Goal: Task Accomplishment & Management: Complete application form

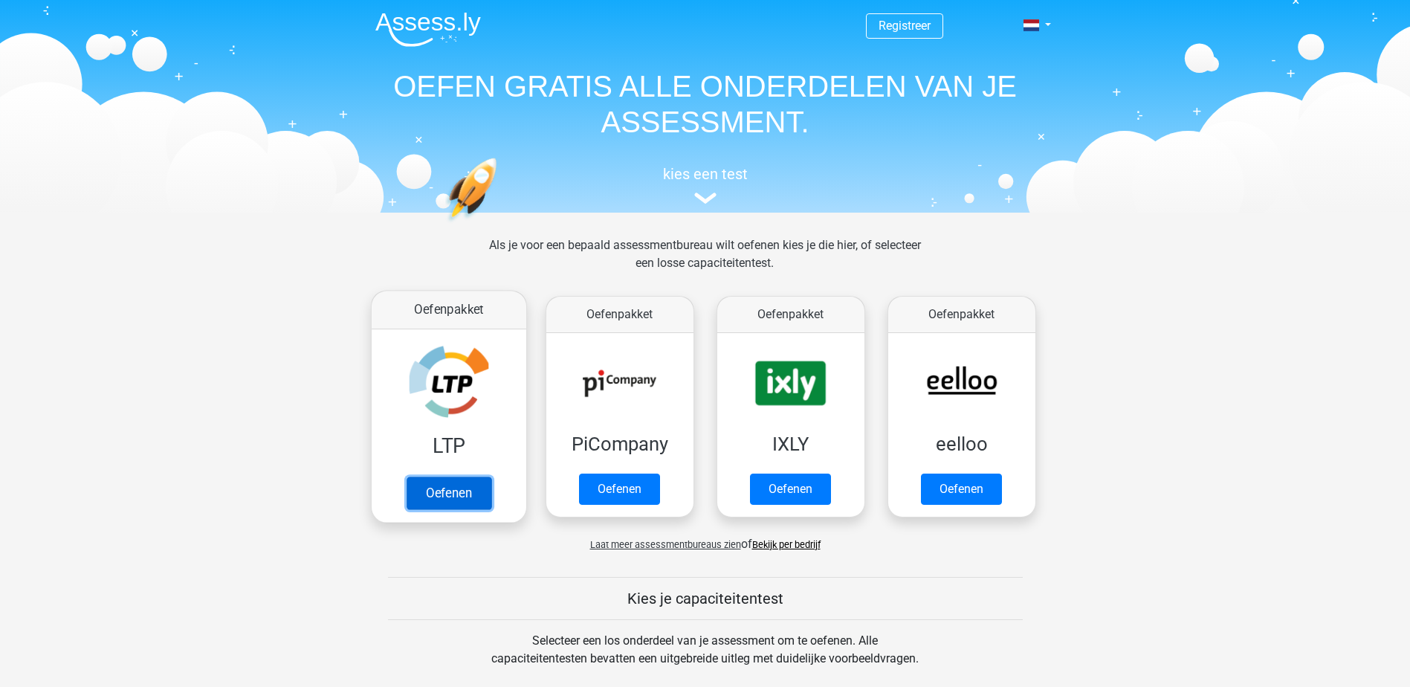
click at [430, 476] on link "Oefenen" at bounding box center [448, 492] width 85 height 33
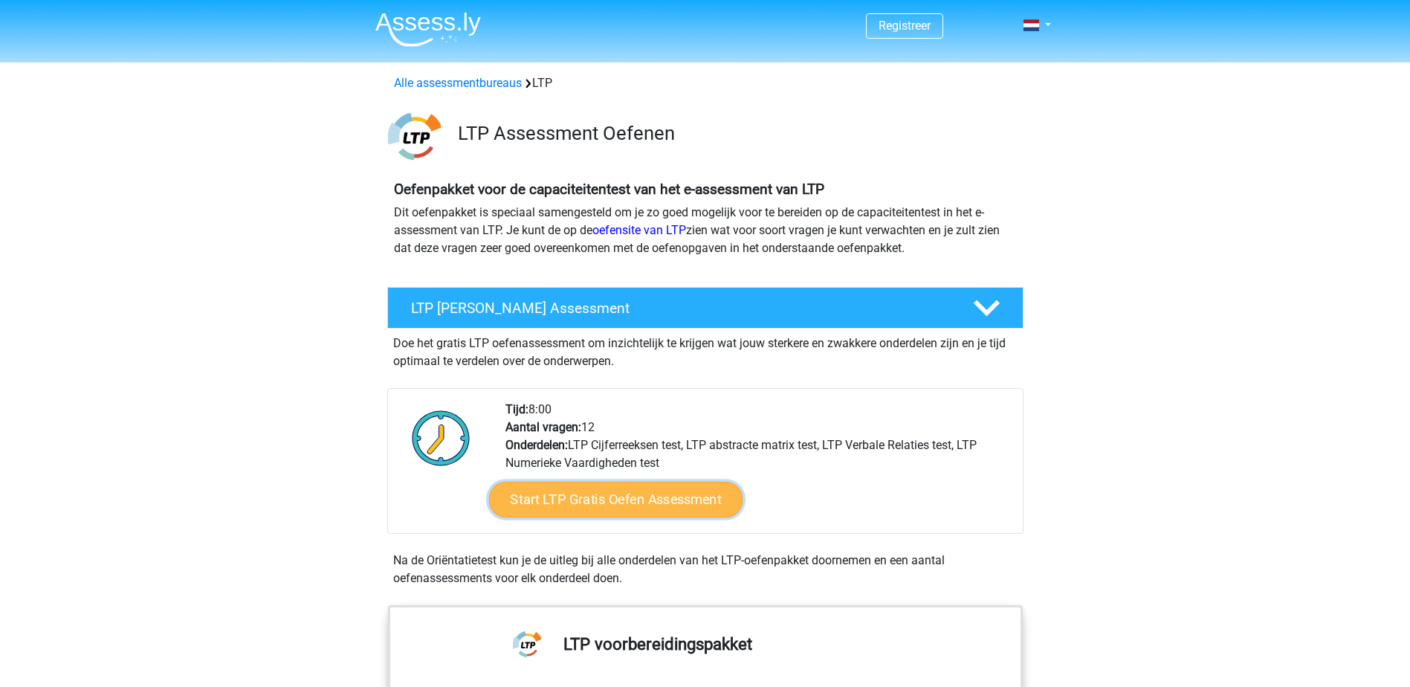
click at [616, 501] on link "Start LTP Gratis Oefen Assessment" at bounding box center [615, 499] width 254 height 36
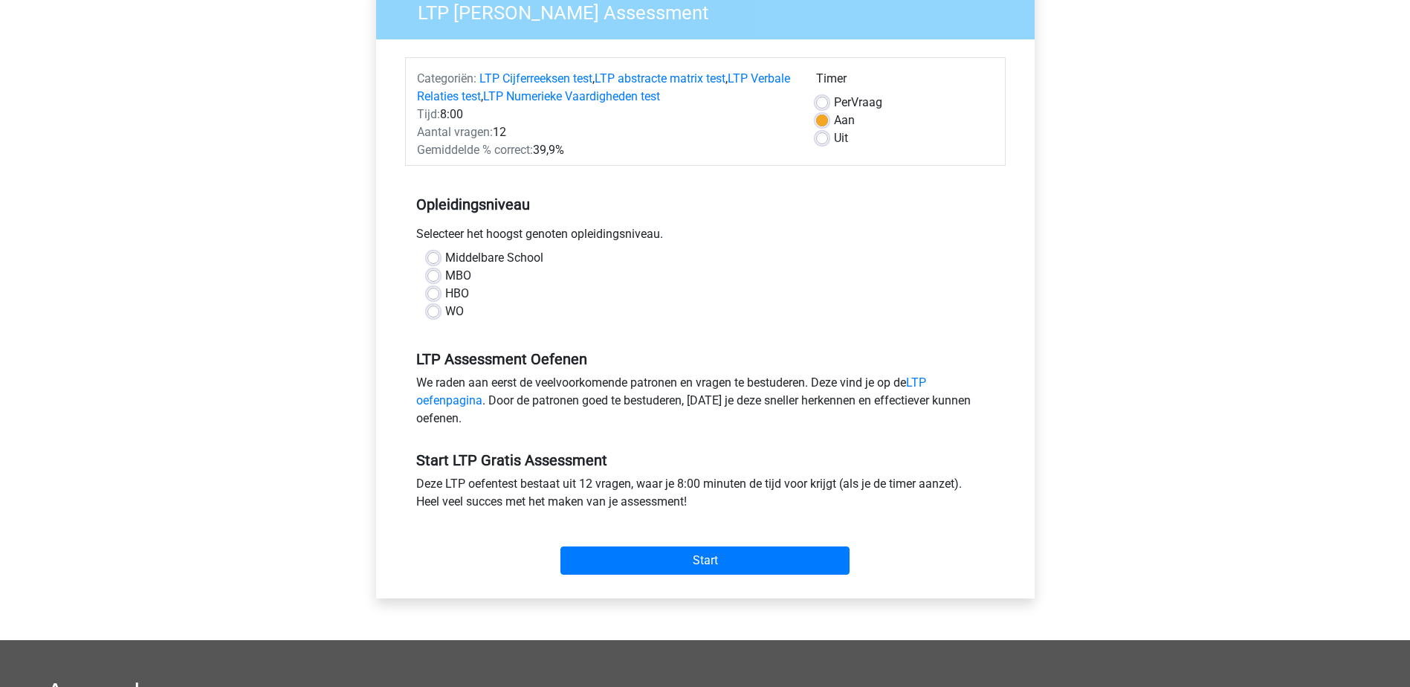
scroll to position [149, 0]
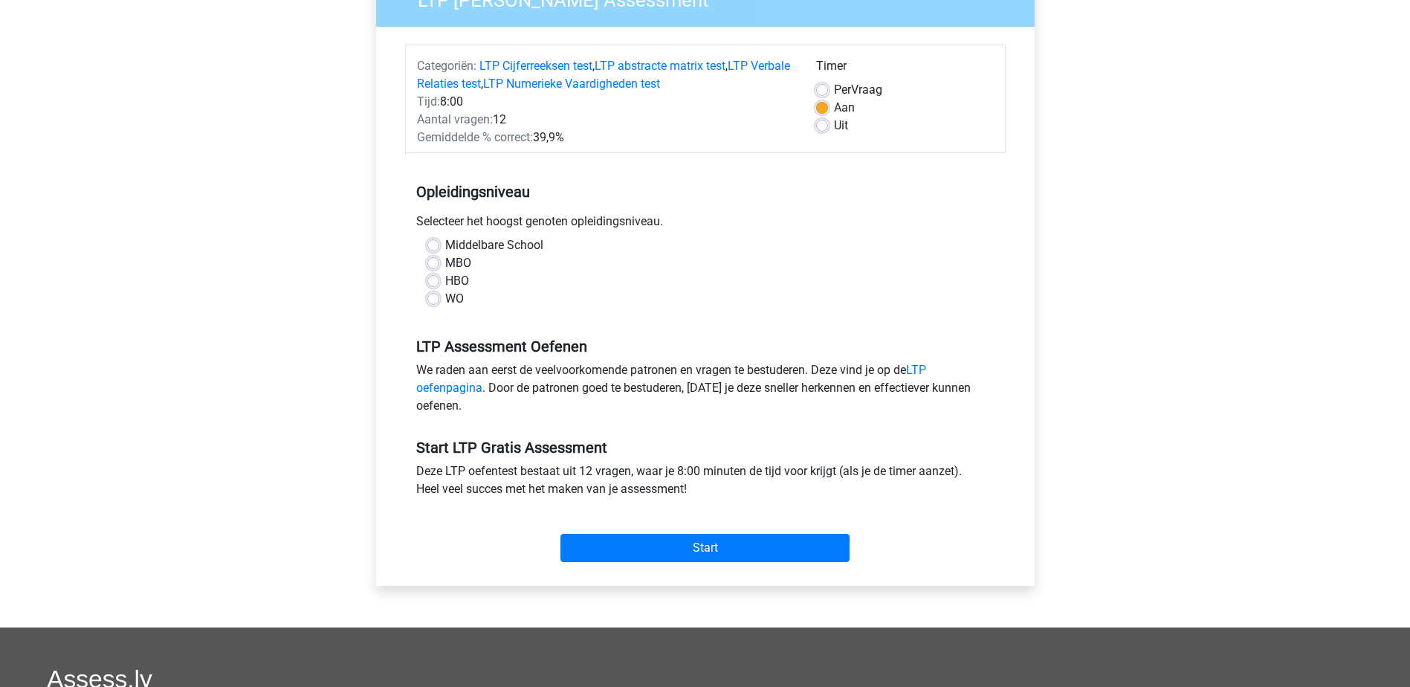
click at [445, 241] on label "Middelbare School" at bounding box center [494, 245] width 98 height 18
click at [435, 241] on input "Middelbare School" at bounding box center [433, 243] width 12 height 15
radio input "true"
click at [721, 554] on input "Start" at bounding box center [704, 547] width 289 height 28
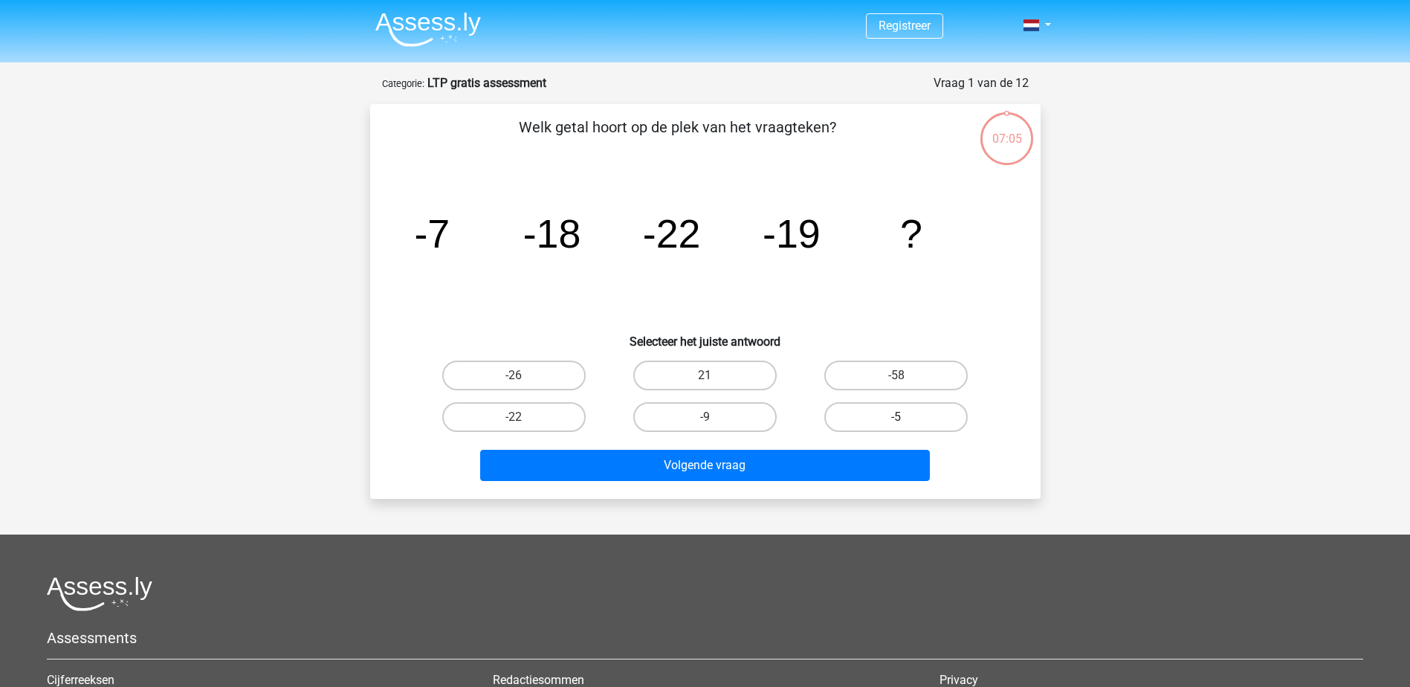
click at [904, 412] on label "-5" at bounding box center [895, 417] width 143 height 30
click at [904, 417] on input "-5" at bounding box center [901, 422] width 10 height 10
radio input "true"
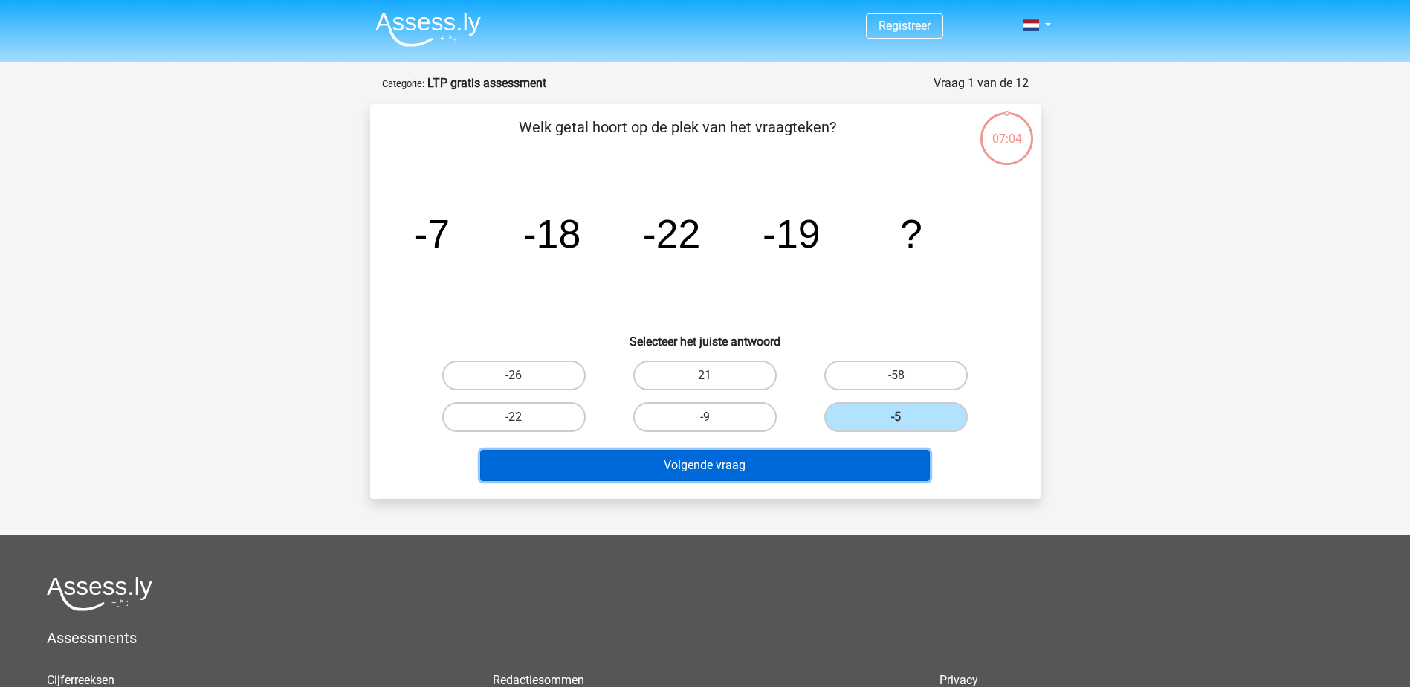
click at [814, 463] on button "Volgende vraag" at bounding box center [705, 465] width 450 height 31
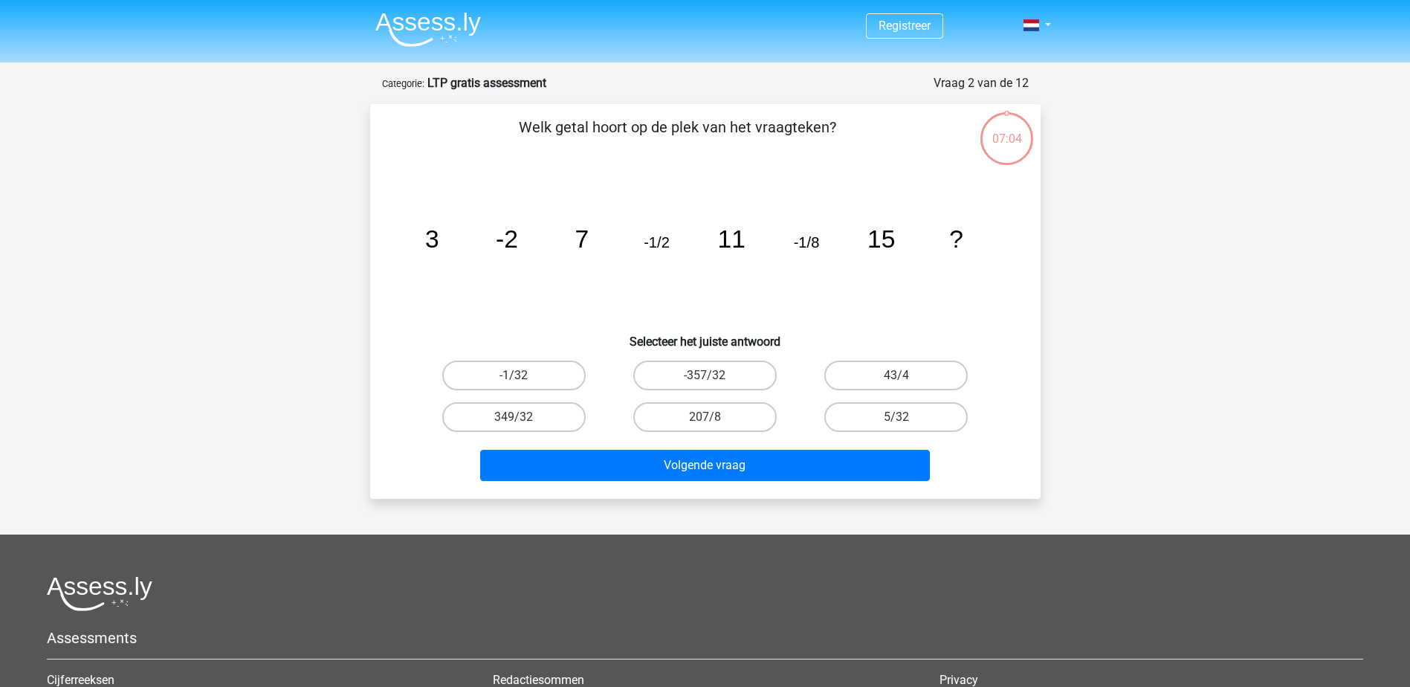
scroll to position [74, 0]
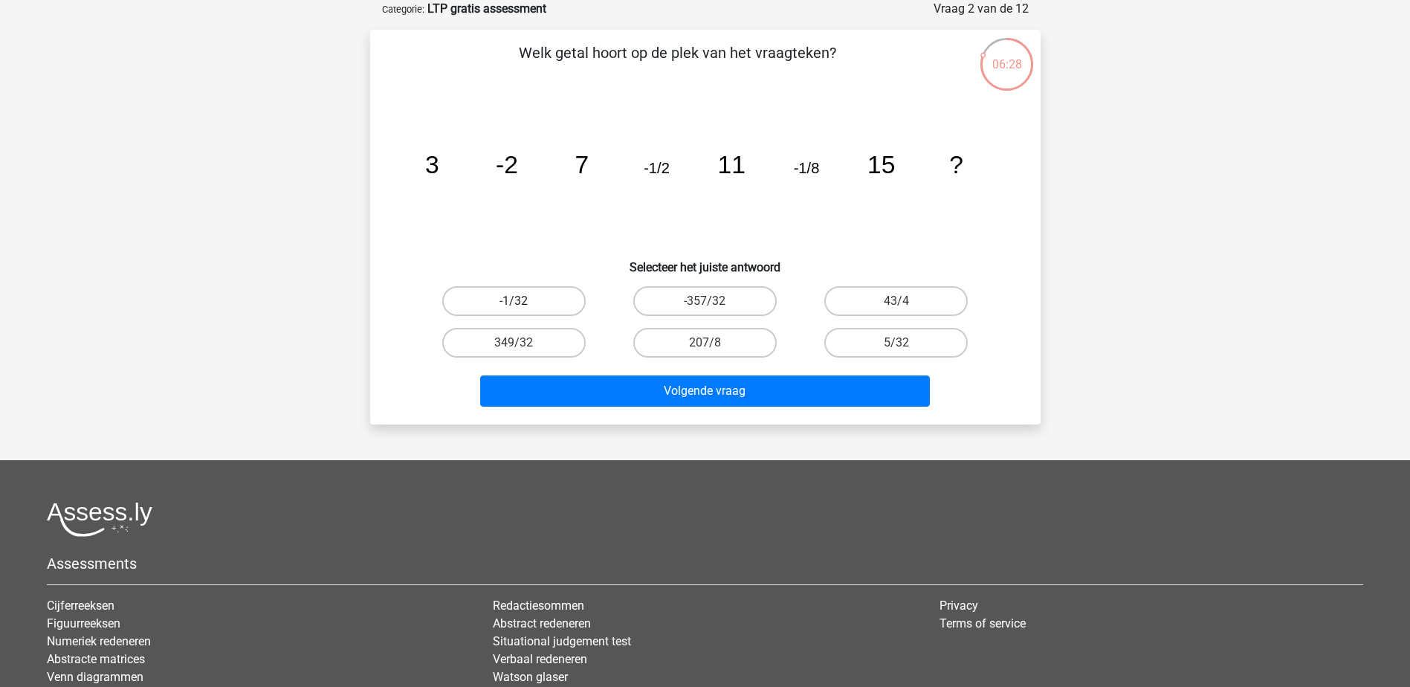
click at [536, 304] on label "-1/32" at bounding box center [513, 301] width 143 height 30
click at [523, 304] on input "-1/32" at bounding box center [518, 306] width 10 height 10
radio input "true"
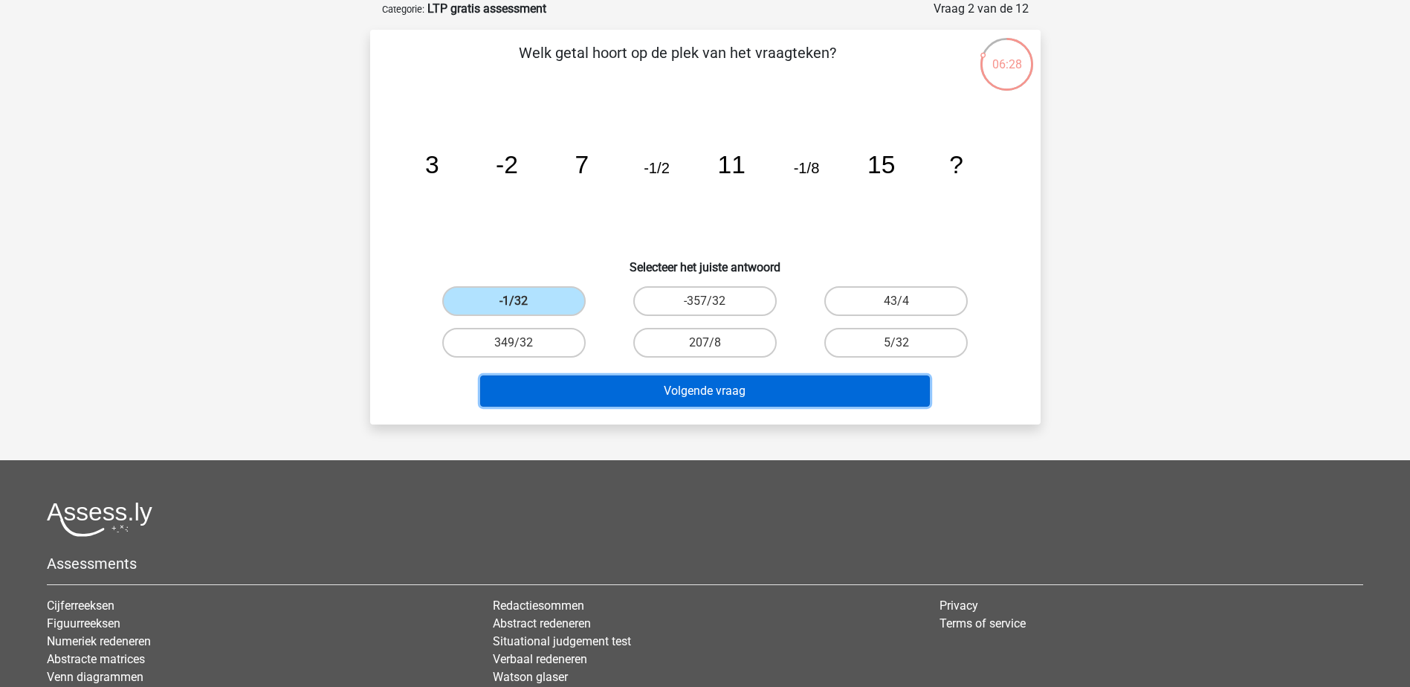
click at [697, 390] on button "Volgende vraag" at bounding box center [705, 390] width 450 height 31
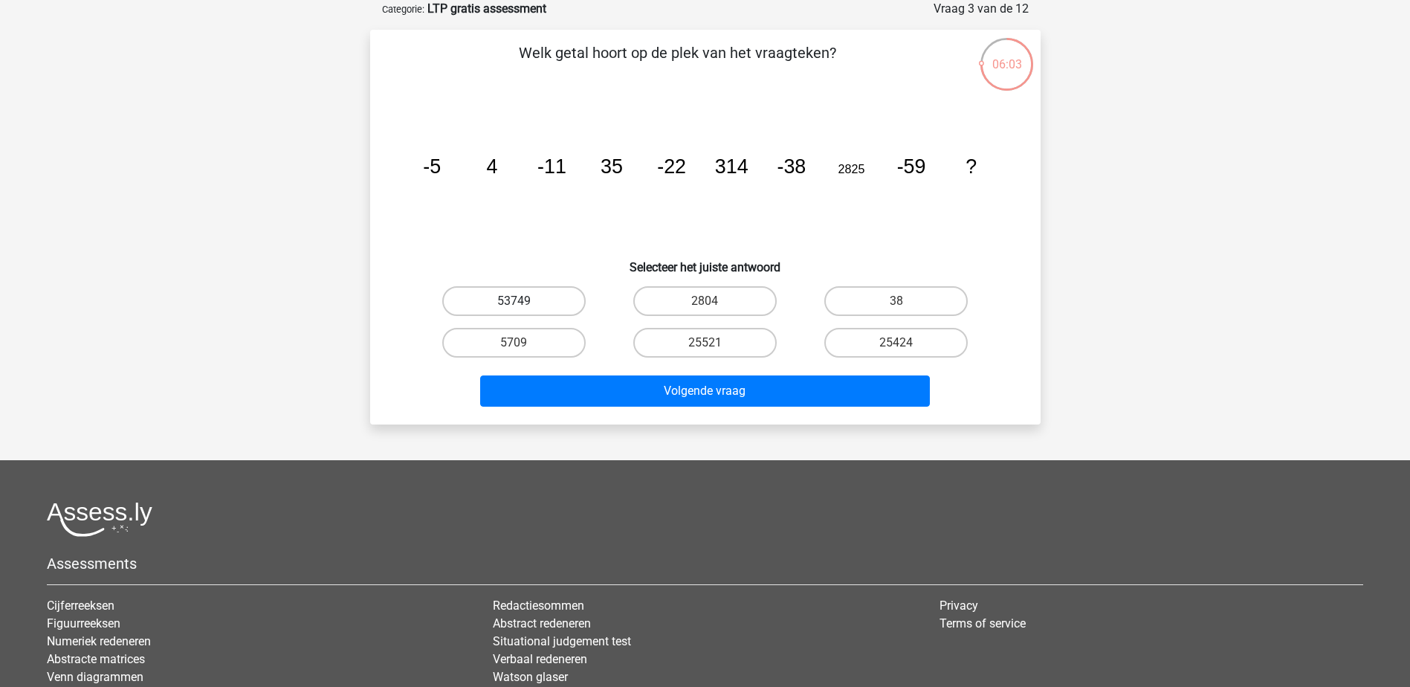
click at [533, 304] on label "53749" at bounding box center [513, 301] width 143 height 30
click at [523, 304] on input "53749" at bounding box center [518, 306] width 10 height 10
radio input "true"
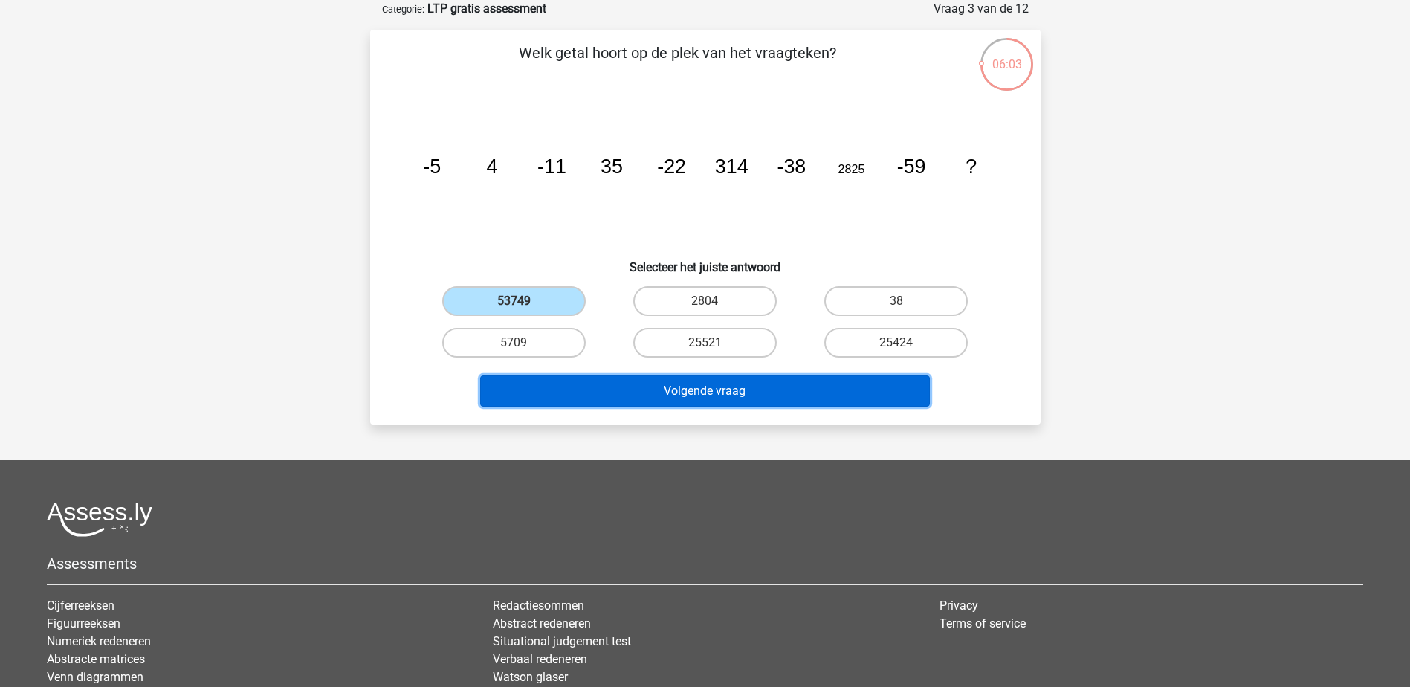
click at [720, 389] on button "Volgende vraag" at bounding box center [705, 390] width 450 height 31
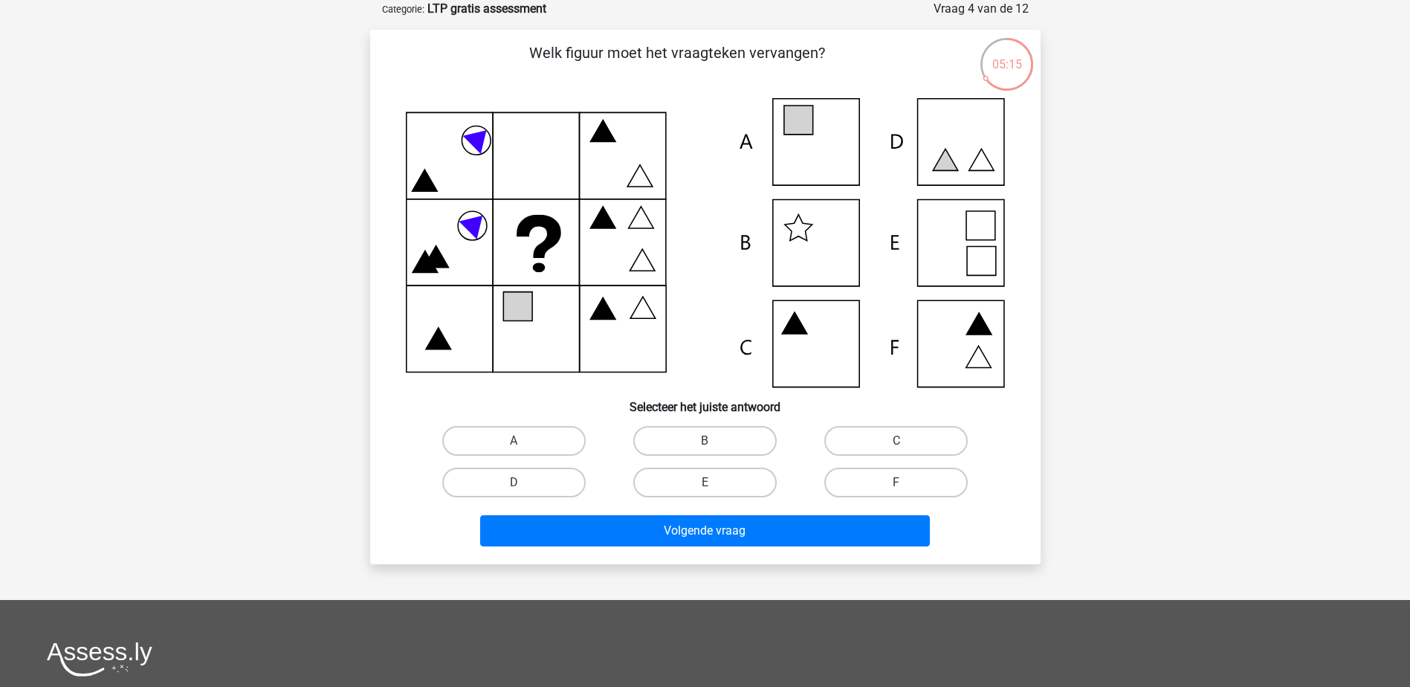
click at [983, 262] on icon at bounding box center [981, 261] width 29 height 29
click at [710, 480] on label "E" at bounding box center [704, 482] width 143 height 30
click at [710, 482] on input "E" at bounding box center [709, 487] width 10 height 10
radio input "true"
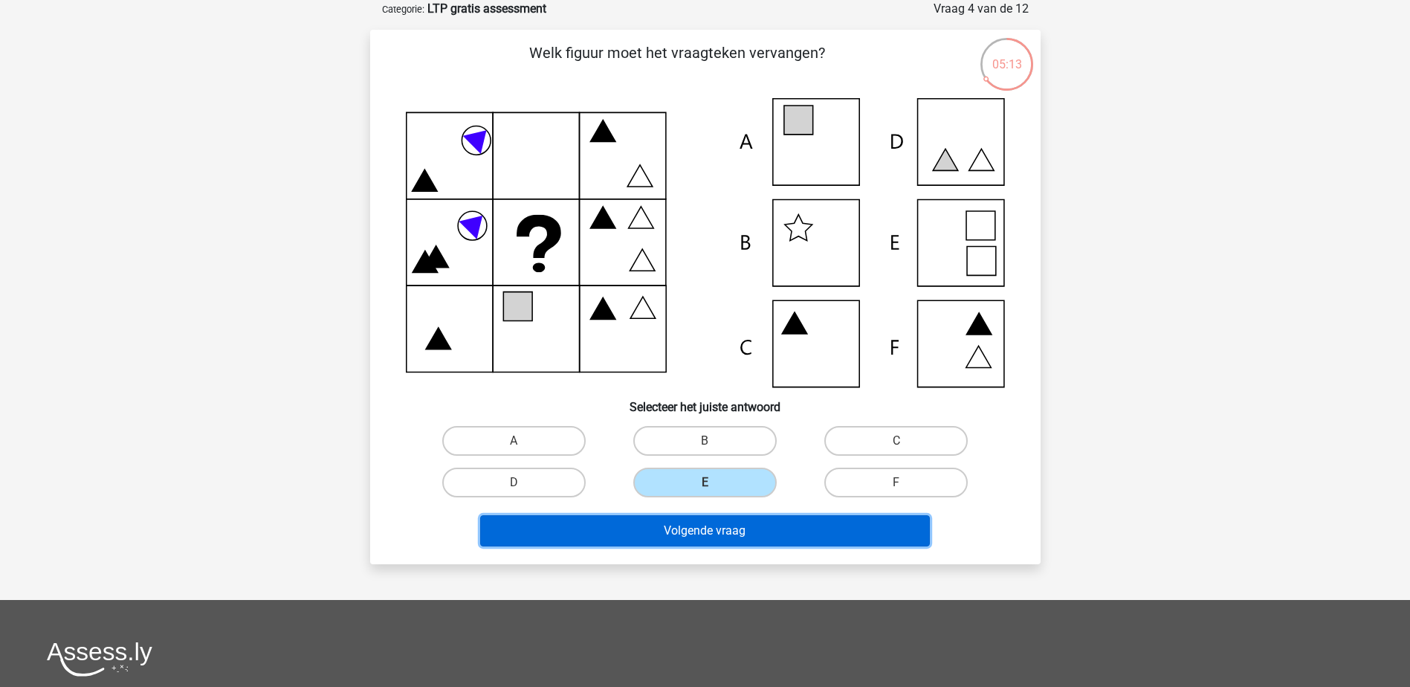
click at [716, 516] on button "Volgende vraag" at bounding box center [705, 530] width 450 height 31
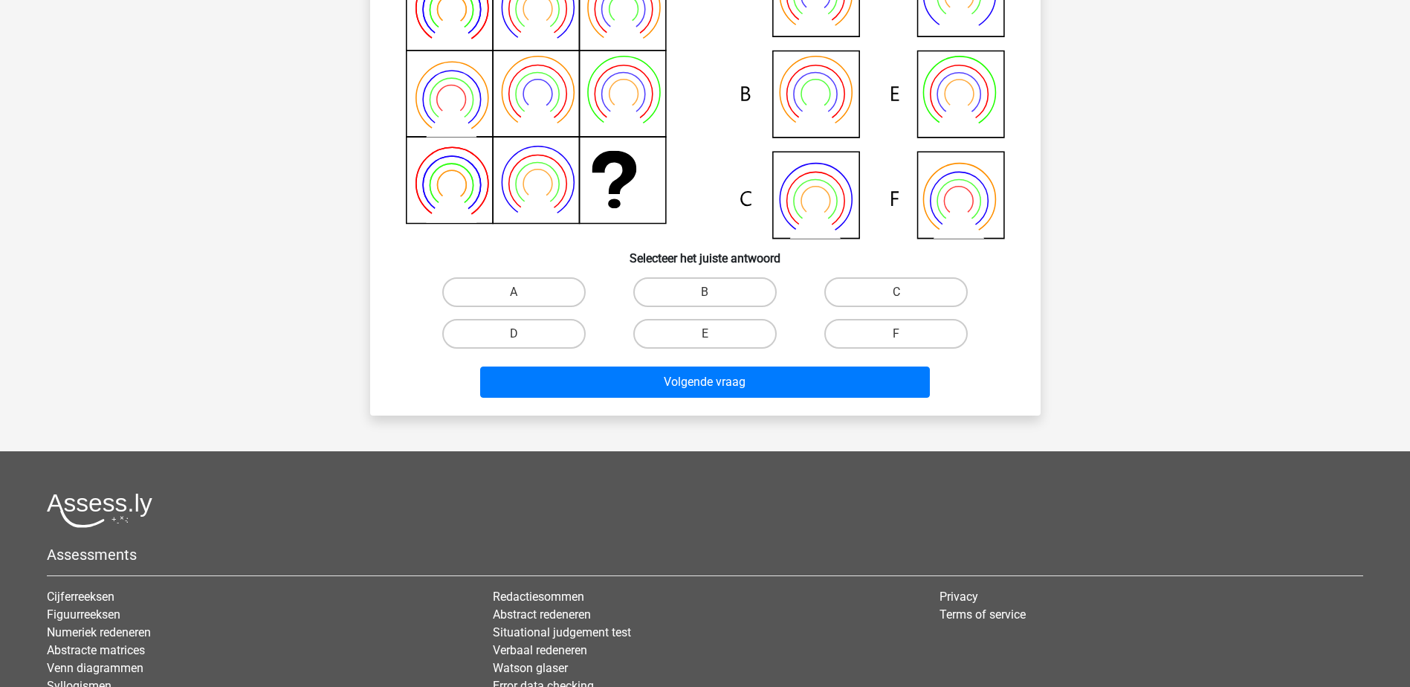
scroll to position [0, 0]
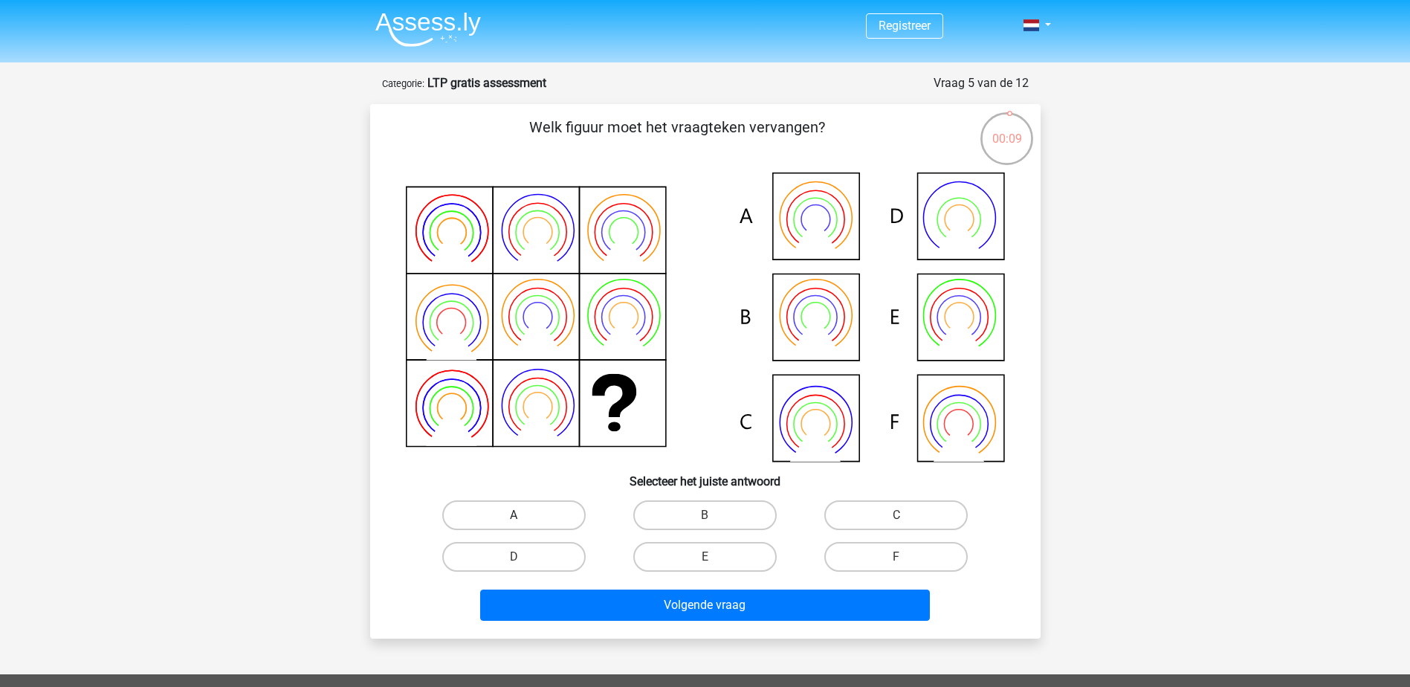
click at [497, 516] on label "A" at bounding box center [513, 515] width 143 height 30
click at [513, 516] on input "A" at bounding box center [518, 520] width 10 height 10
radio input "true"
click at [681, 625] on div "Volgende vraag" at bounding box center [705, 607] width 574 height 37
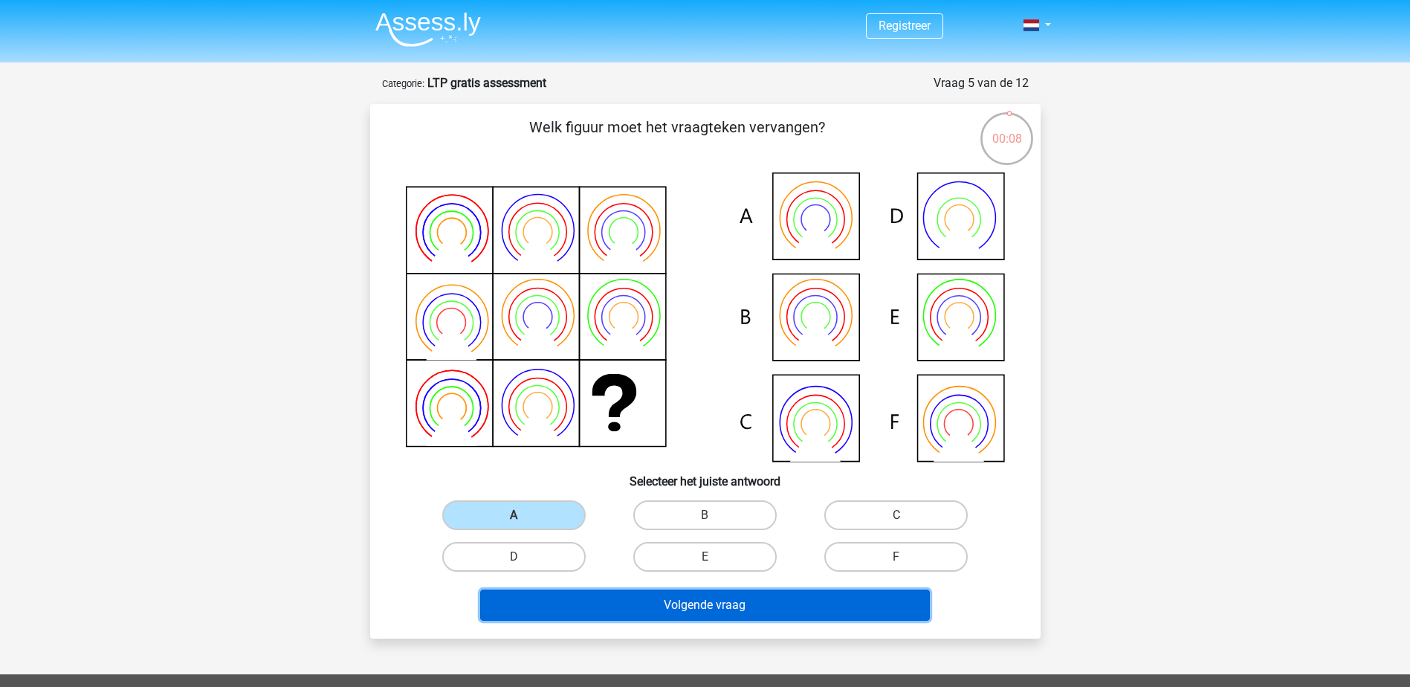
click at [685, 611] on button "Volgende vraag" at bounding box center [705, 604] width 450 height 31
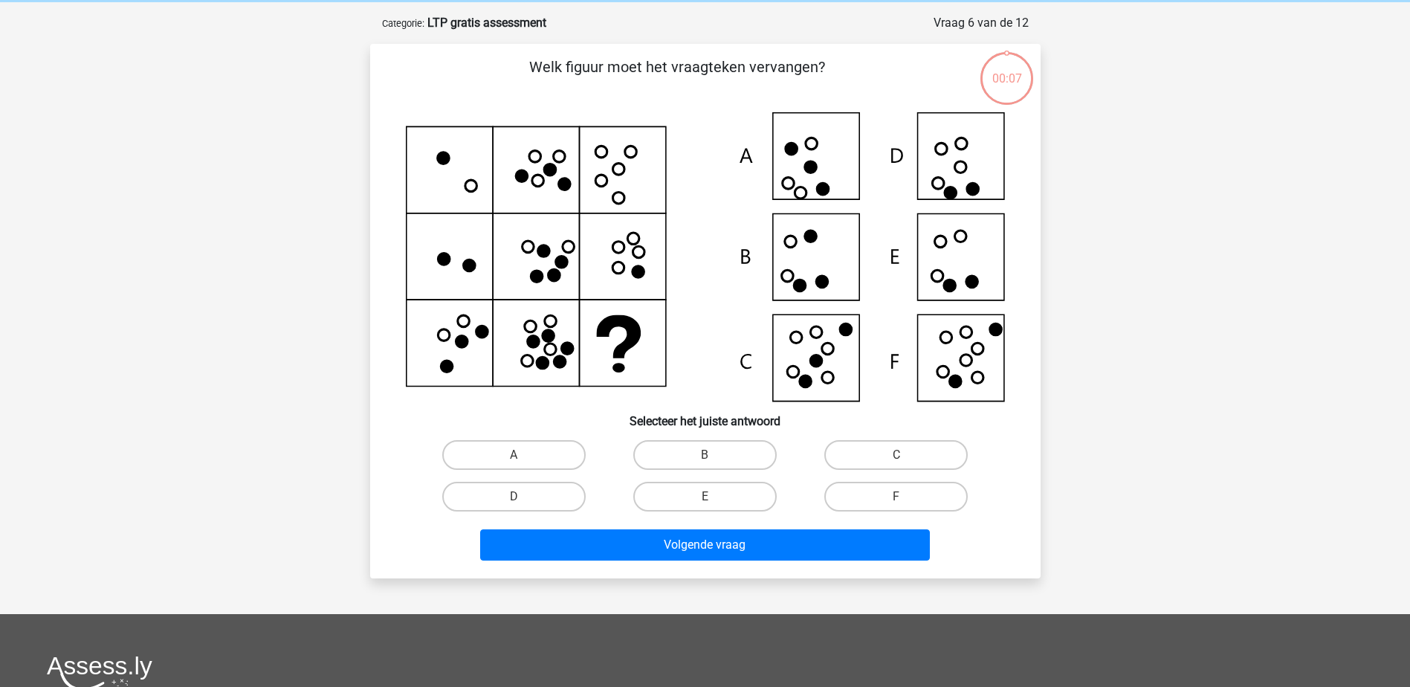
scroll to position [74, 0]
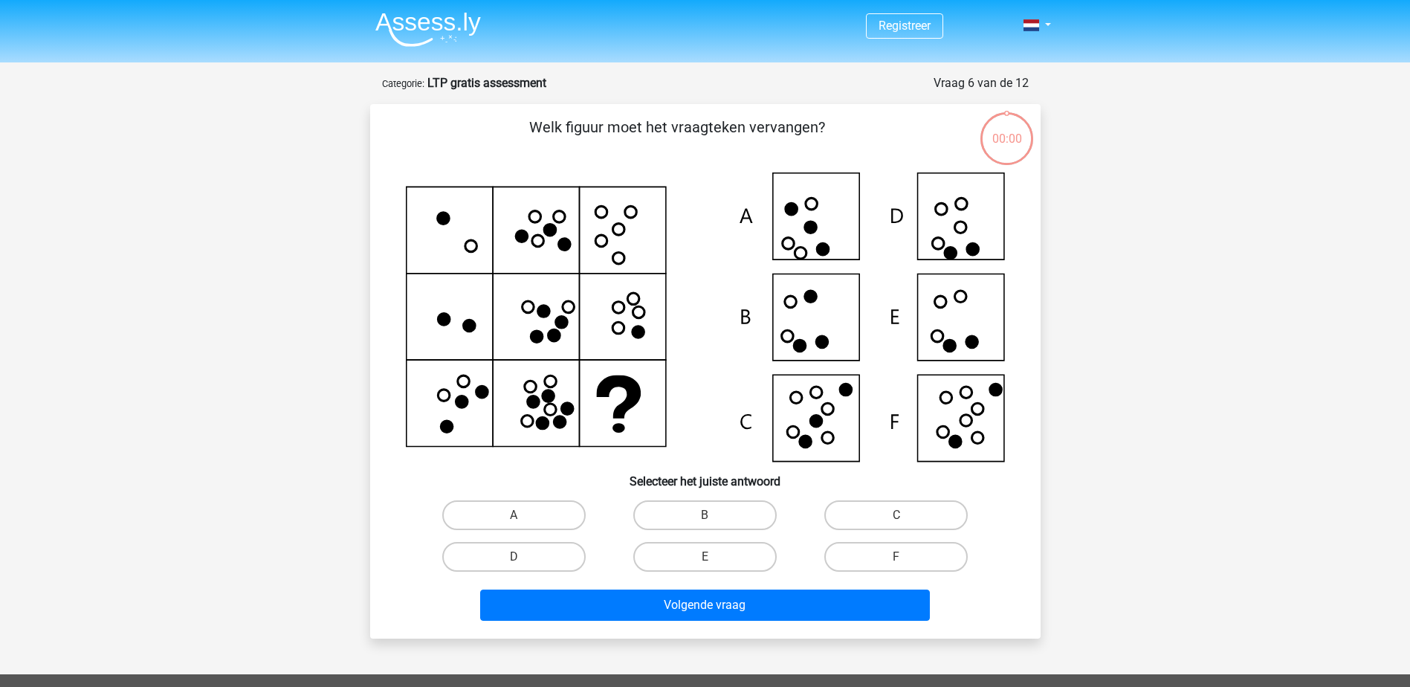
scroll to position [74, 0]
